Goal: Task Accomplishment & Management: Manage account settings

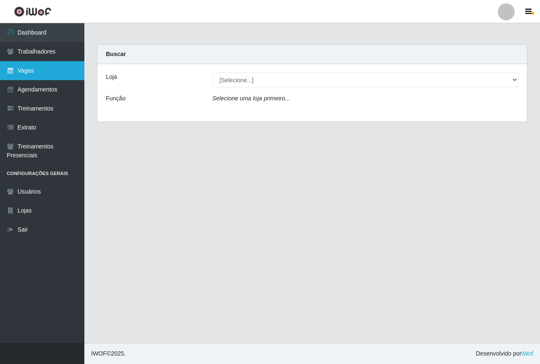
click at [43, 77] on link "Vagas" at bounding box center [42, 70] width 84 height 19
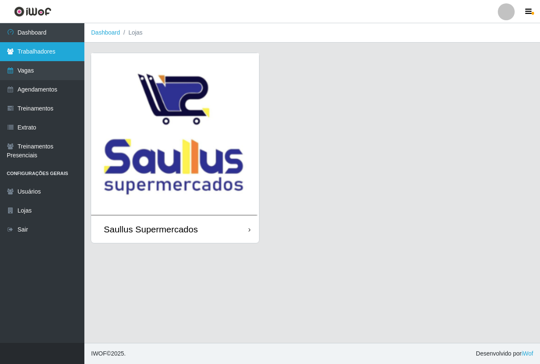
click at [44, 59] on link "Trabalhadores" at bounding box center [42, 51] width 84 height 19
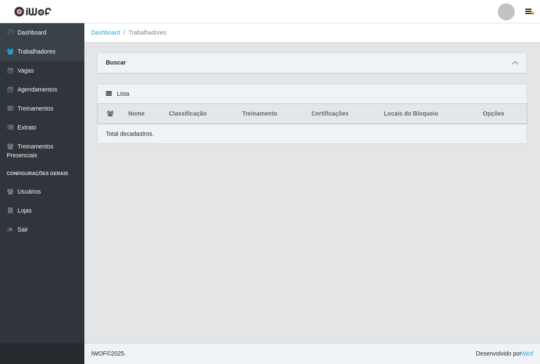
click at [516, 66] on icon at bounding box center [515, 63] width 6 height 6
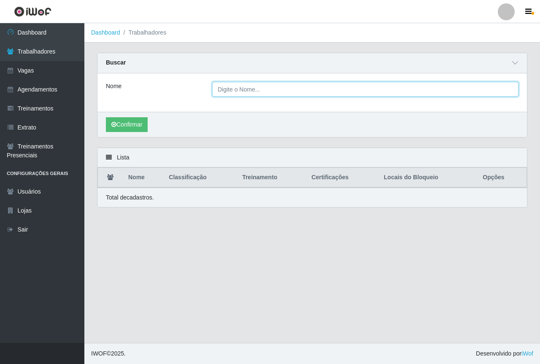
click at [259, 91] on input "Nome" at bounding box center [365, 89] width 306 height 15
type input "[PERSON_NAME]"
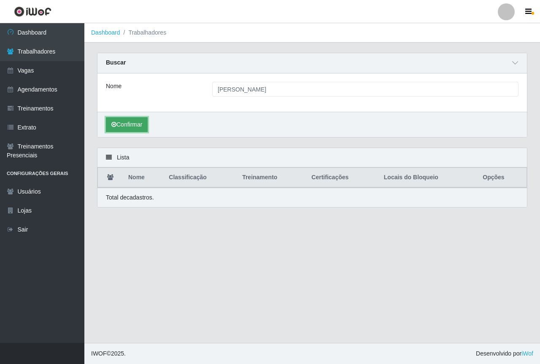
click at [122, 130] on button "Confirmar" at bounding box center [127, 124] width 42 height 15
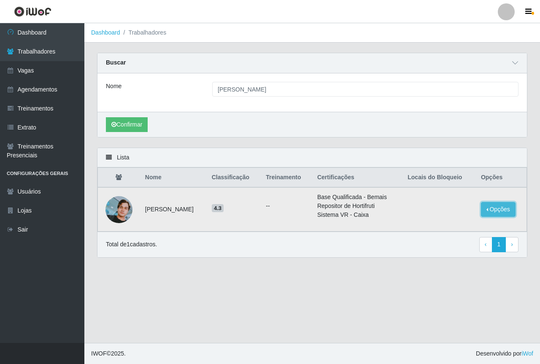
click at [495, 215] on button "Opções" at bounding box center [498, 209] width 35 height 15
click at [422, 205] on button "Bloquear - Empresa" at bounding box center [446, 203] width 68 height 18
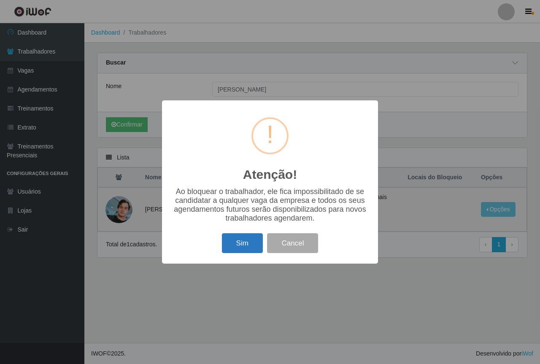
click at [244, 241] on button "Sim" at bounding box center [242, 243] width 41 height 20
